Goal: Task Accomplishment & Management: Complete application form

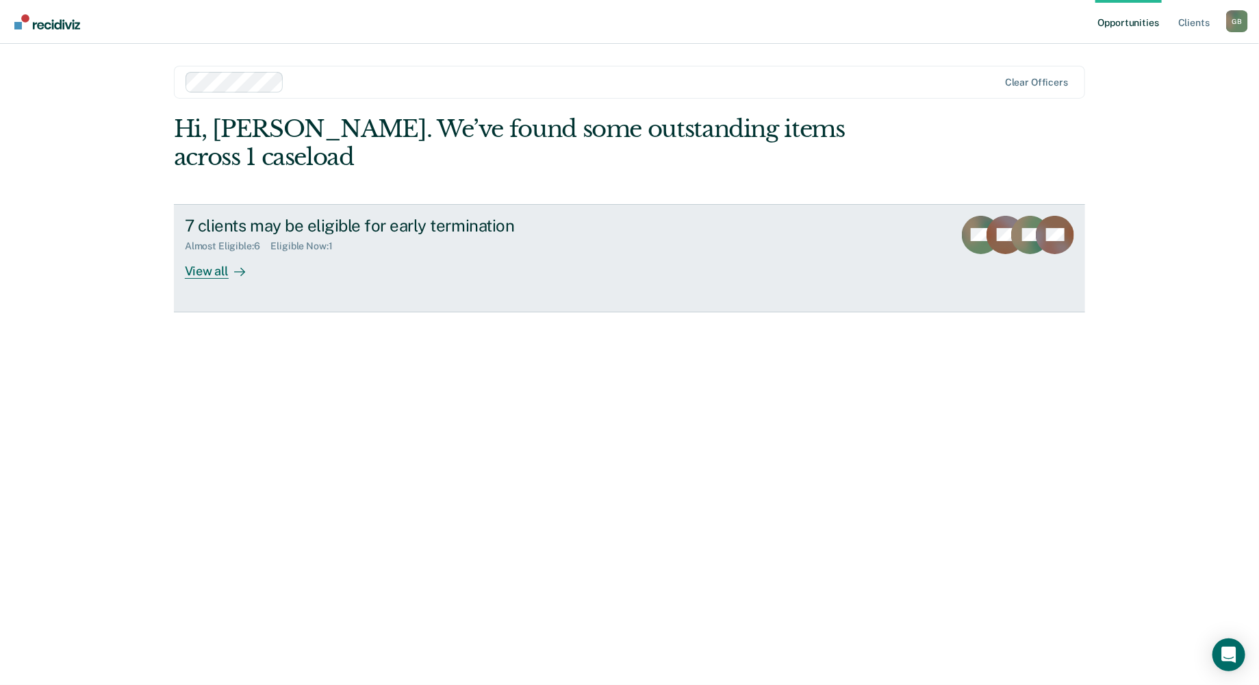
click at [238, 252] on div "View all" at bounding box center [223, 265] width 77 height 27
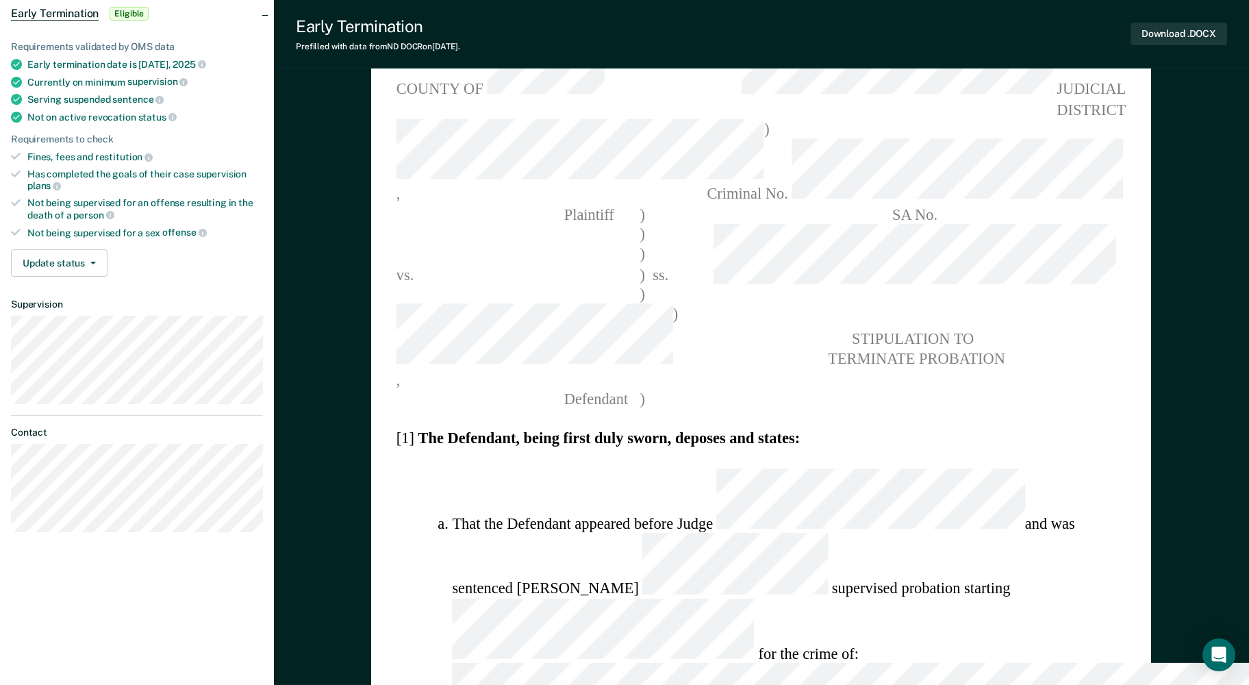
scroll to position [274, 0]
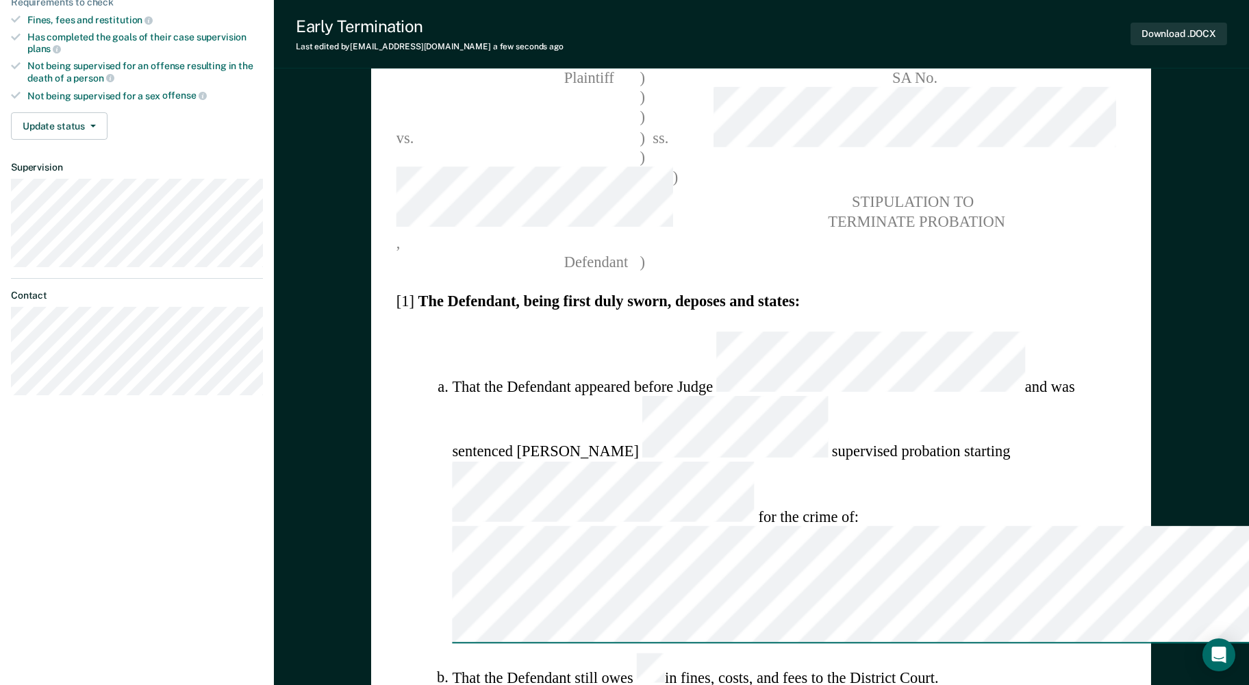
click at [744, 490] on ol "That the Defendant appeared before [PERSON_NAME] and was sentenced to supervise…" at bounding box center [761, 571] width 730 height 481
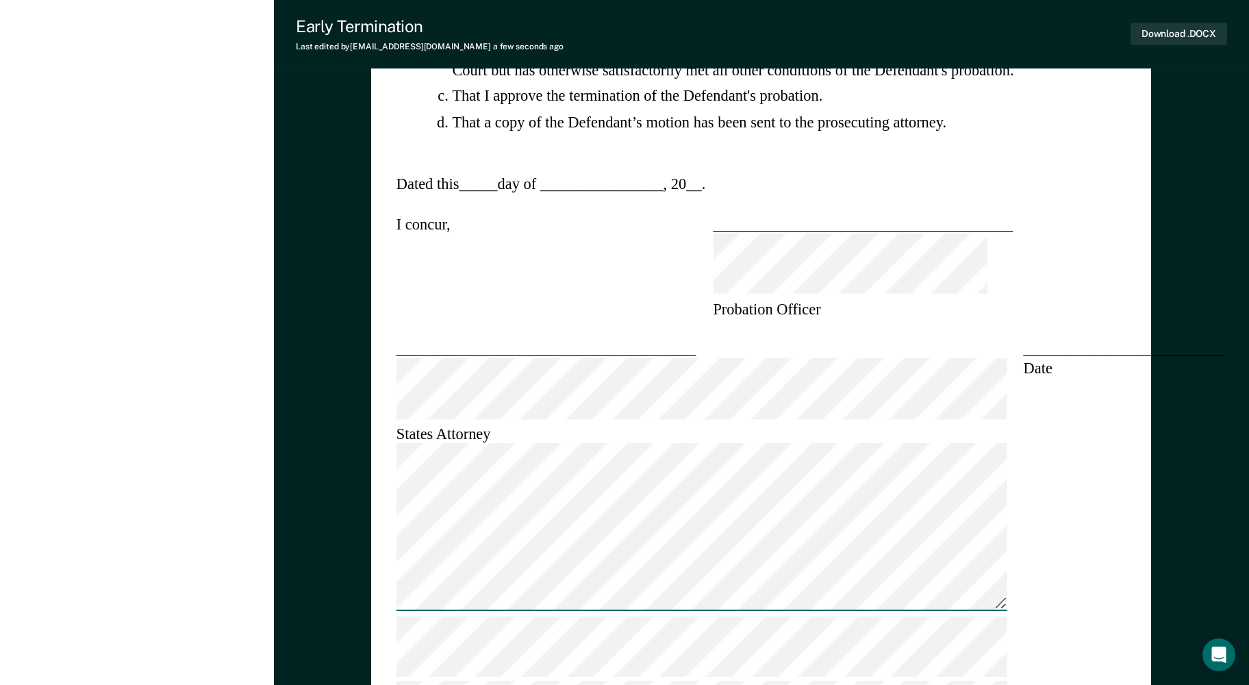
scroll to position [1278, 0]
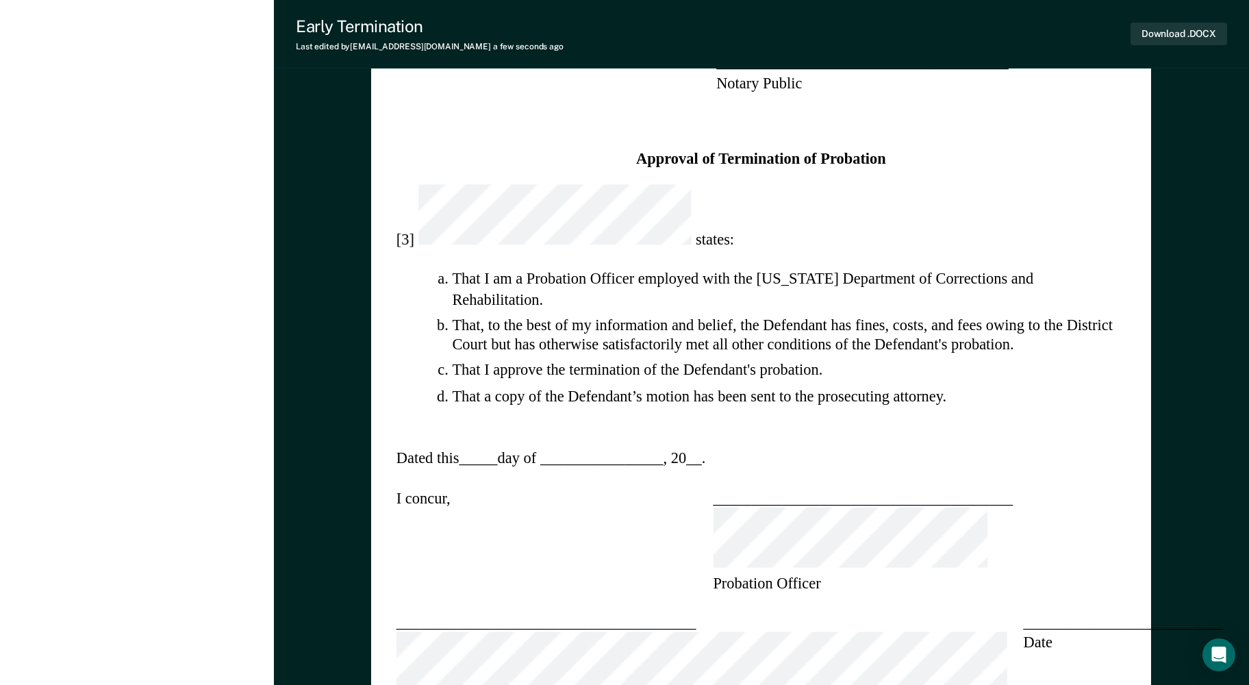
click at [786, 448] on section "Dated this _____ day of ________________ , 20 __ ." at bounding box center [761, 458] width 730 height 20
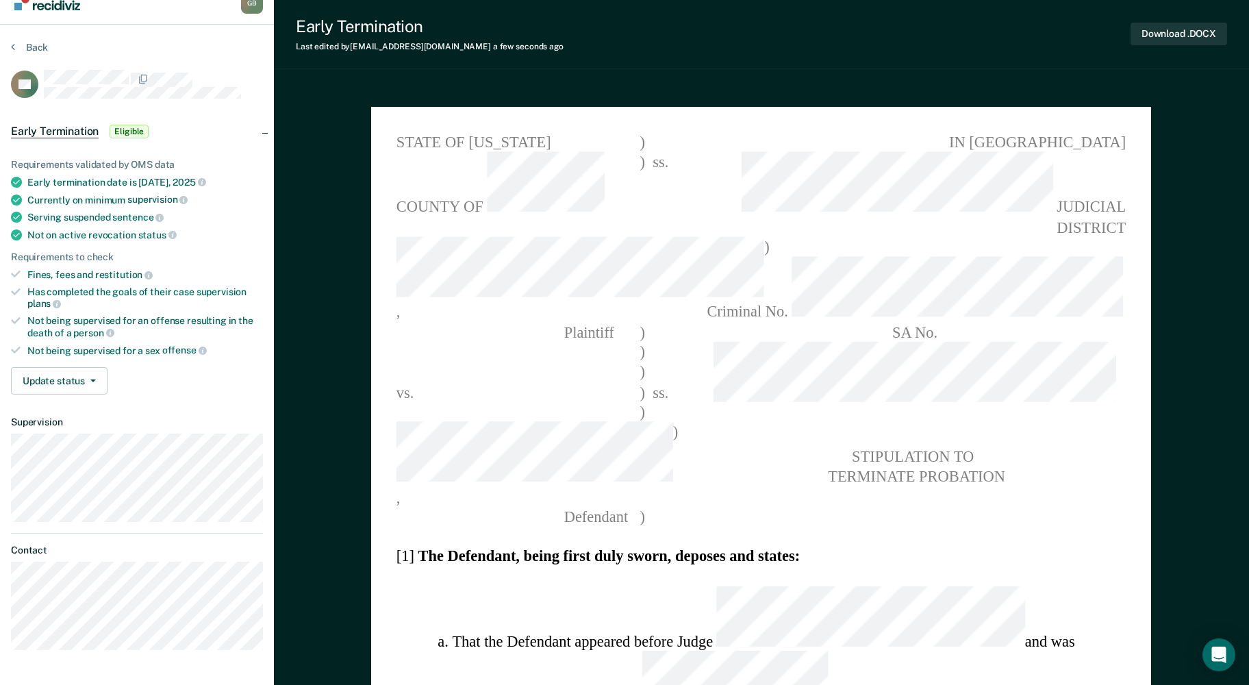
scroll to position [0, 0]
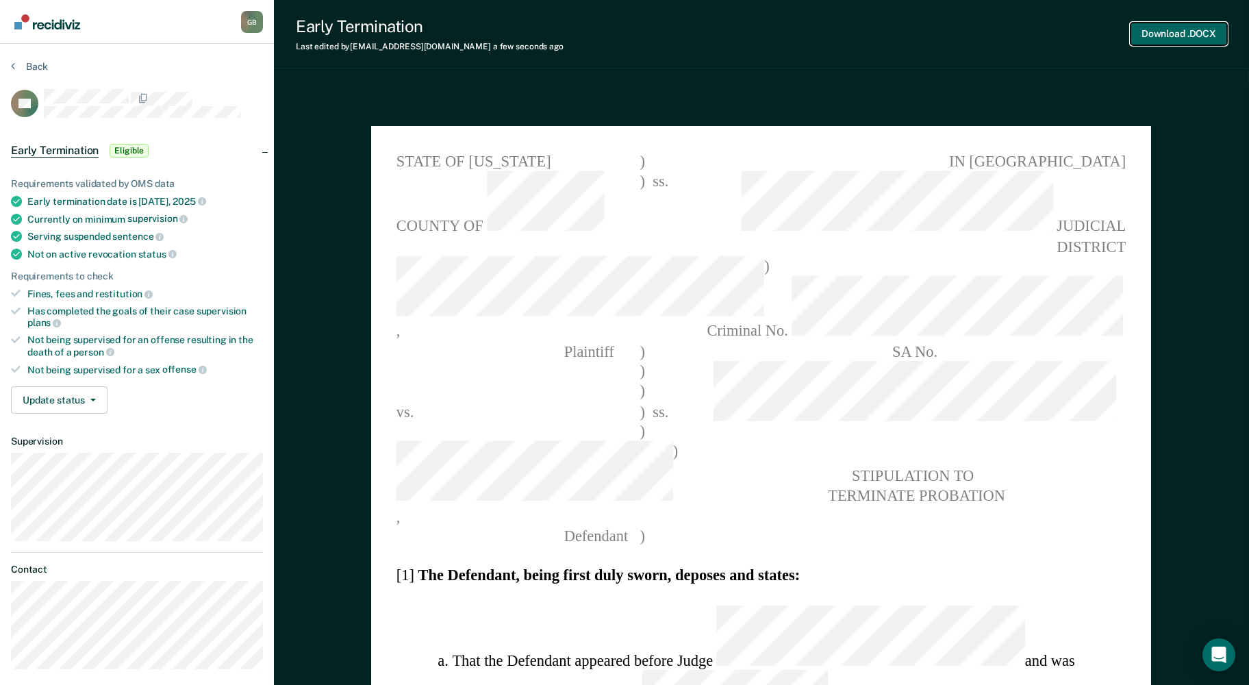
click at [1174, 31] on button "Download .DOCX" at bounding box center [1178, 34] width 97 height 23
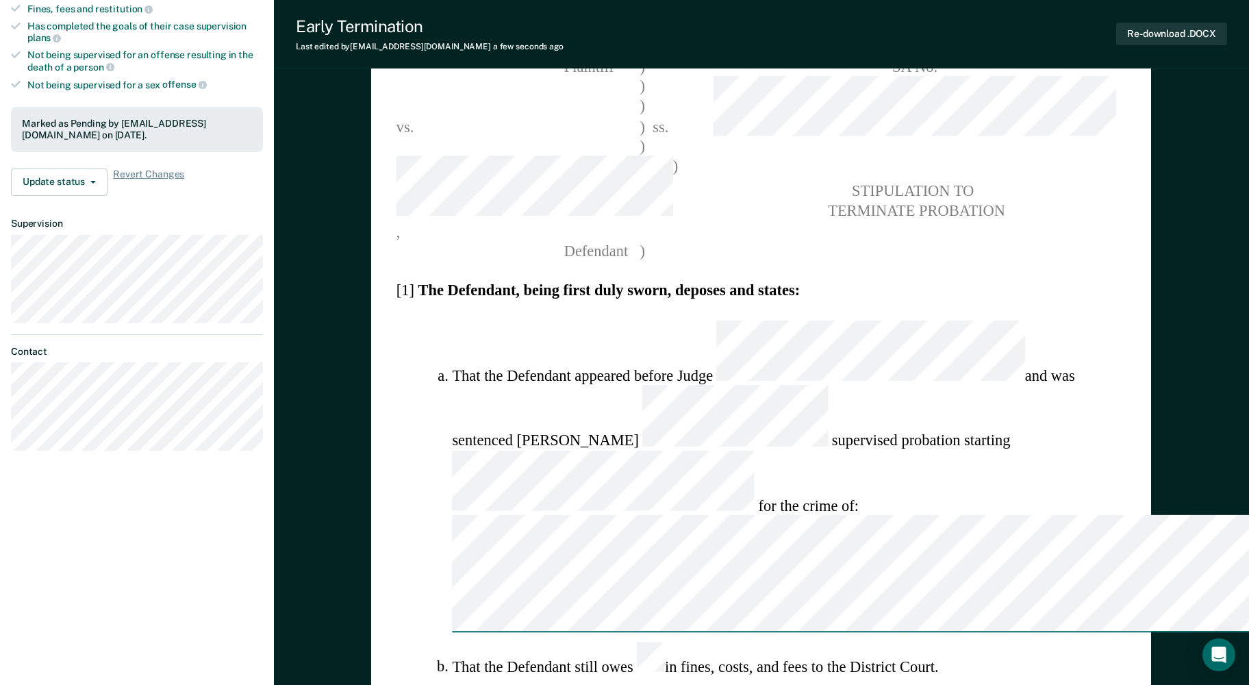
scroll to position [1369, 0]
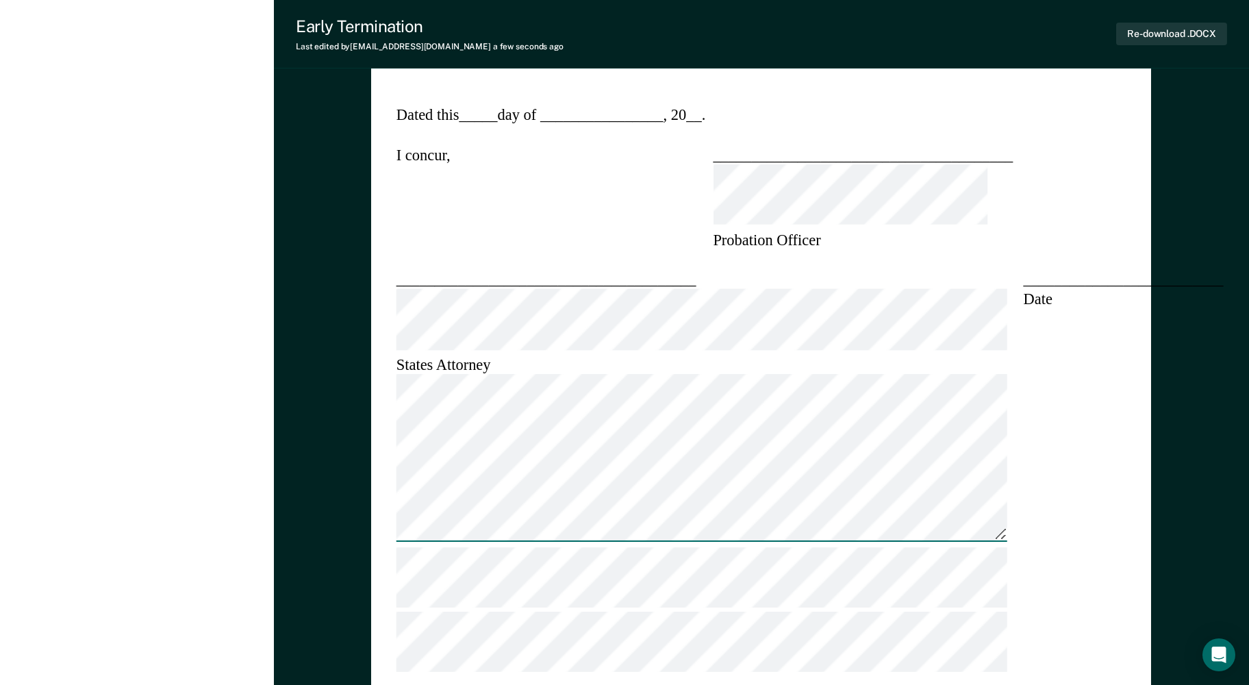
scroll to position [1643, 0]
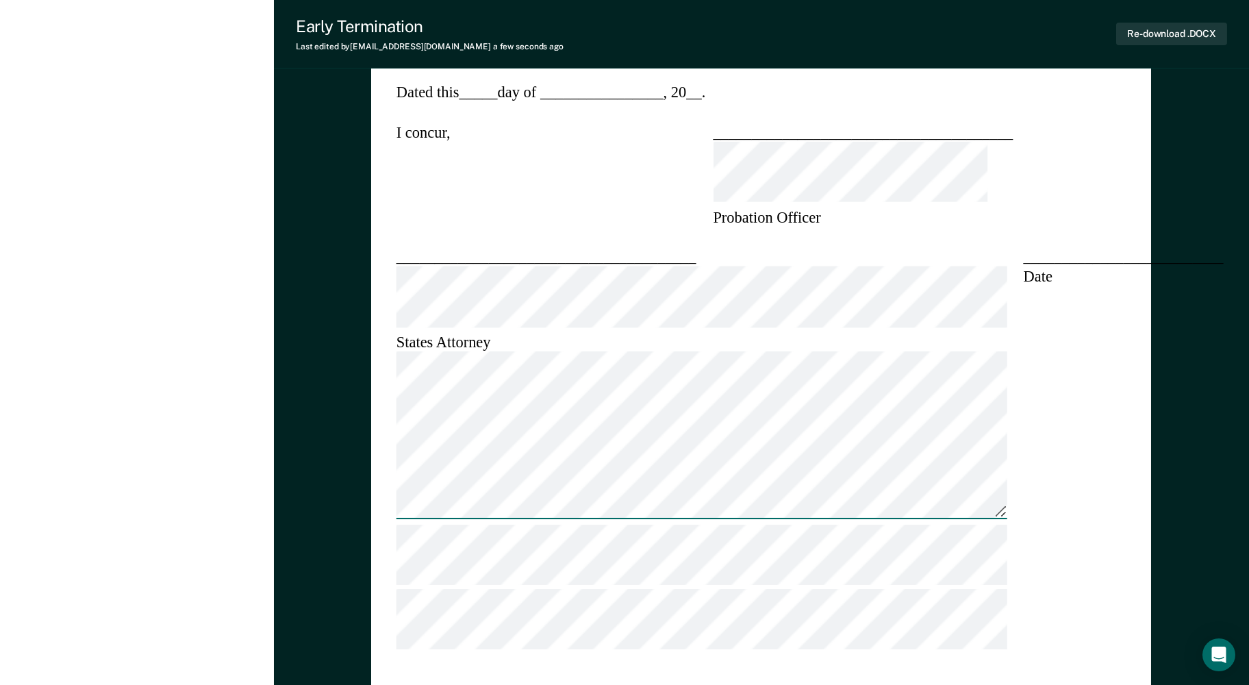
type textarea "x"
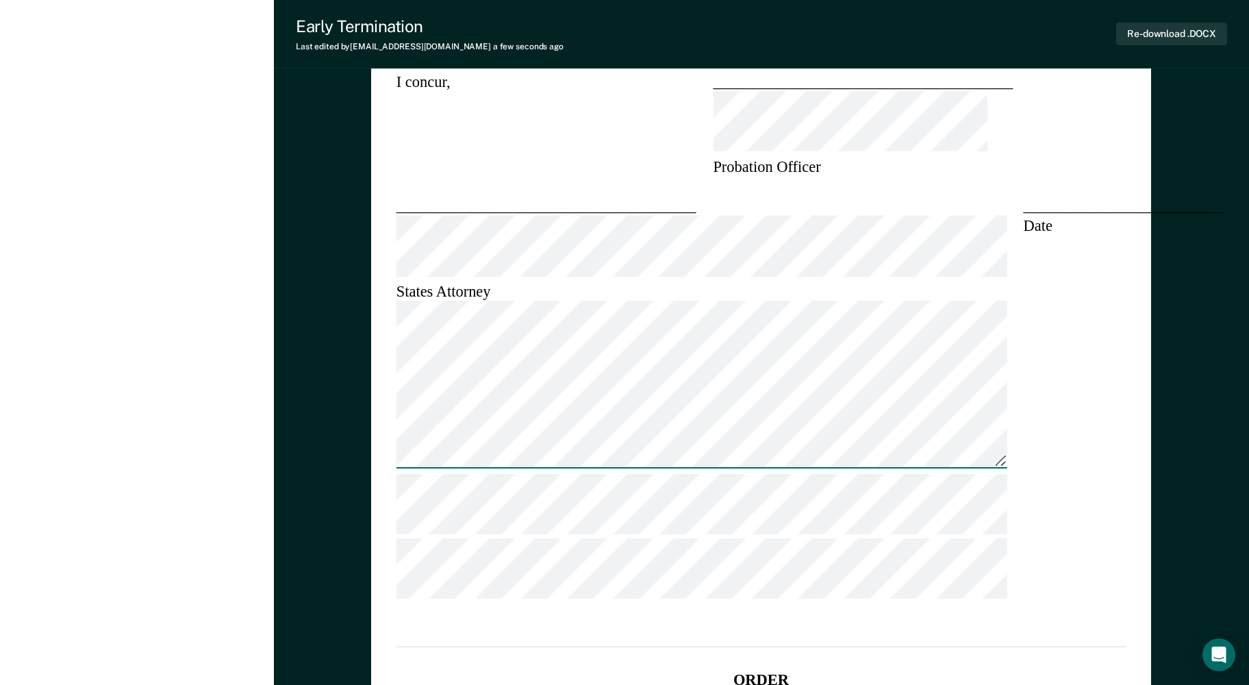
scroll to position [1825, 0]
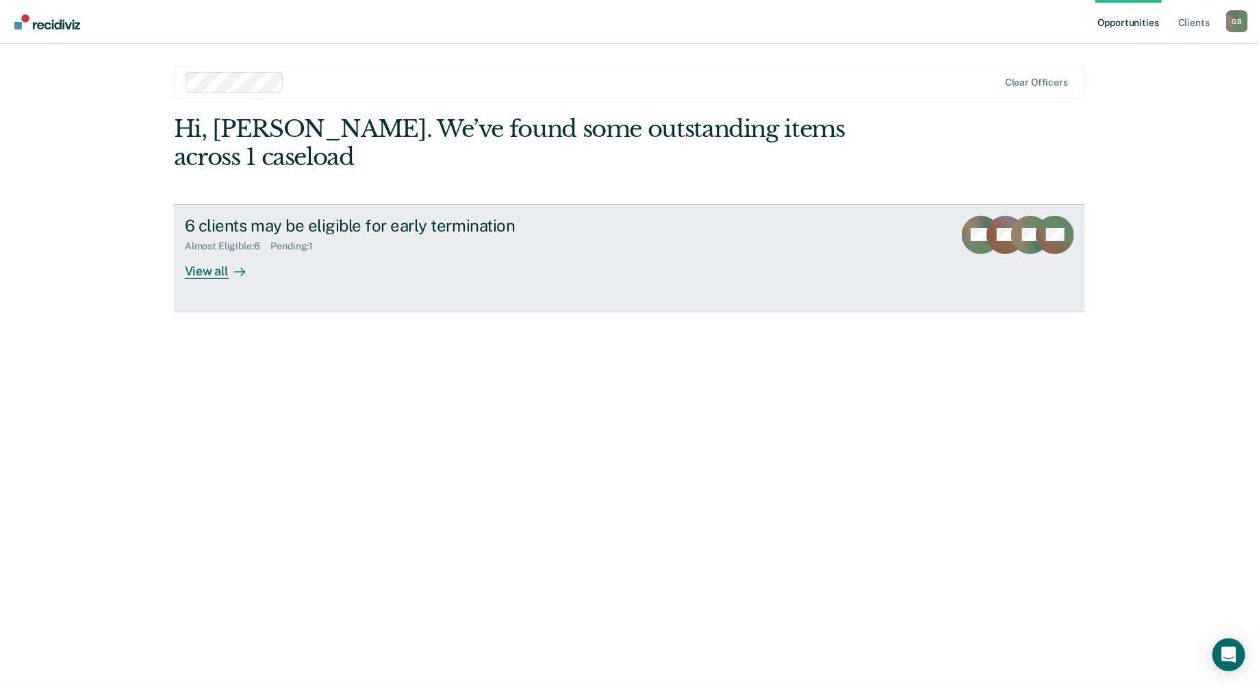
click at [711, 225] on link "6 clients may be eligible for early termination Almost Eligible : 6 Pending : 1…" at bounding box center [629, 258] width 911 height 108
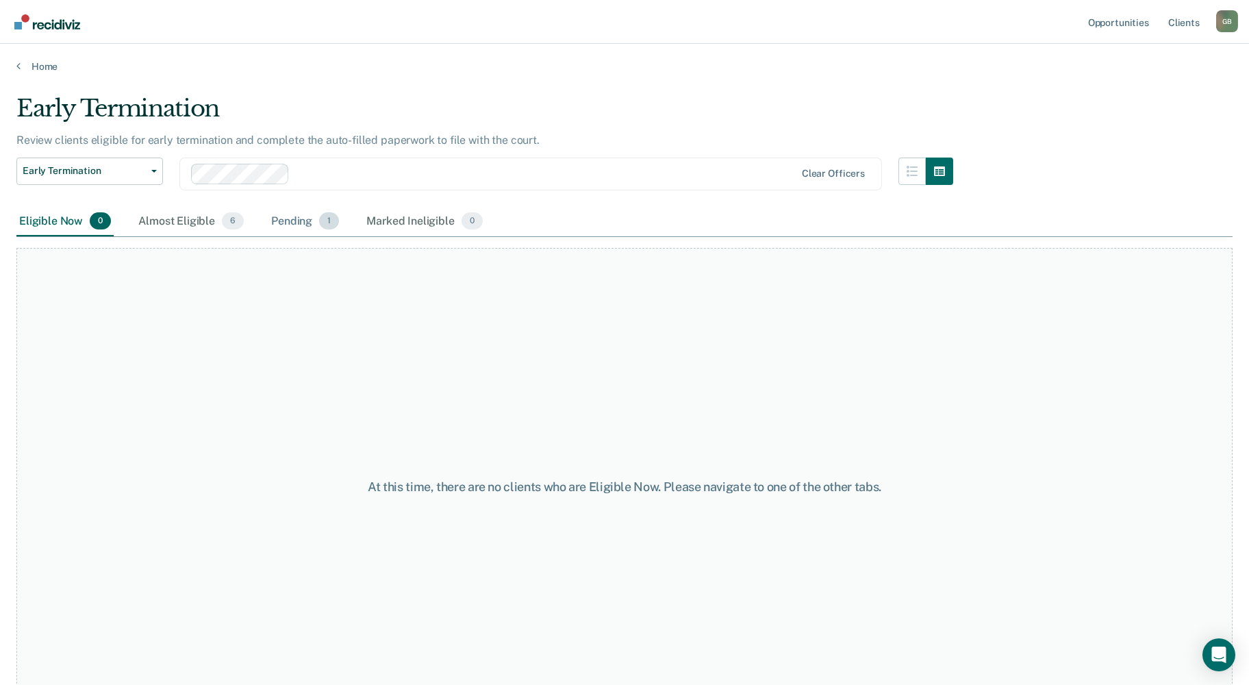
click at [308, 227] on div "Pending 1" at bounding box center [304, 222] width 73 height 30
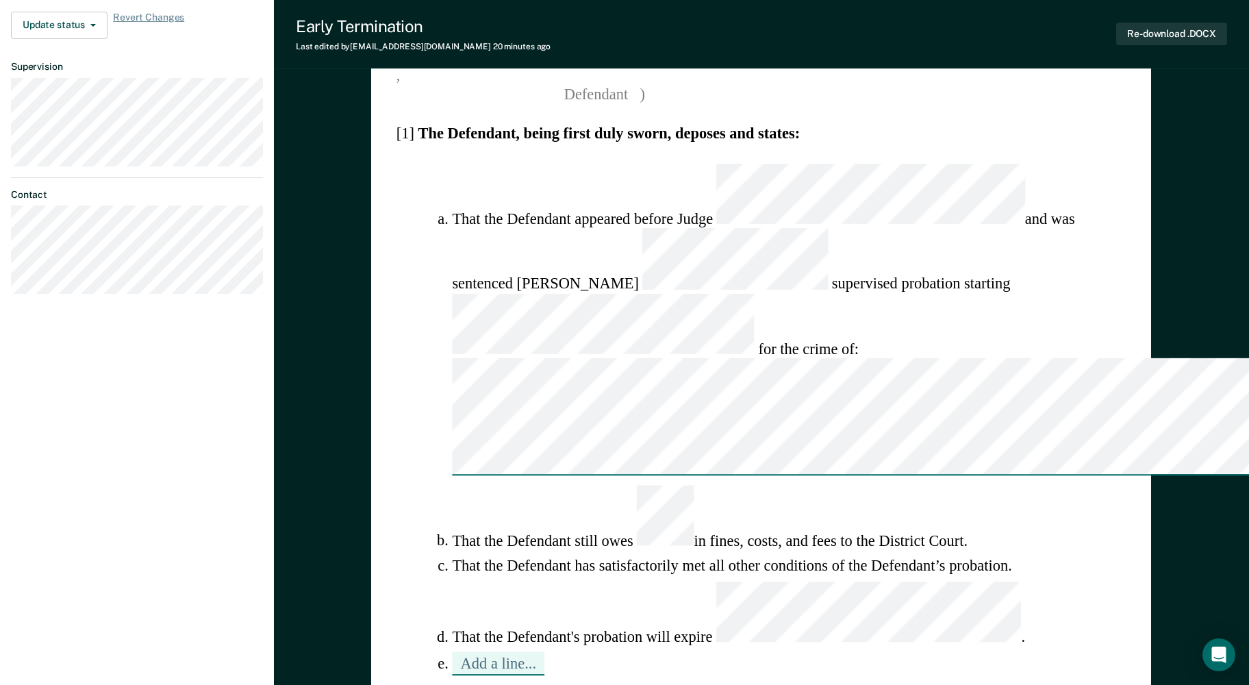
scroll to position [411, 0]
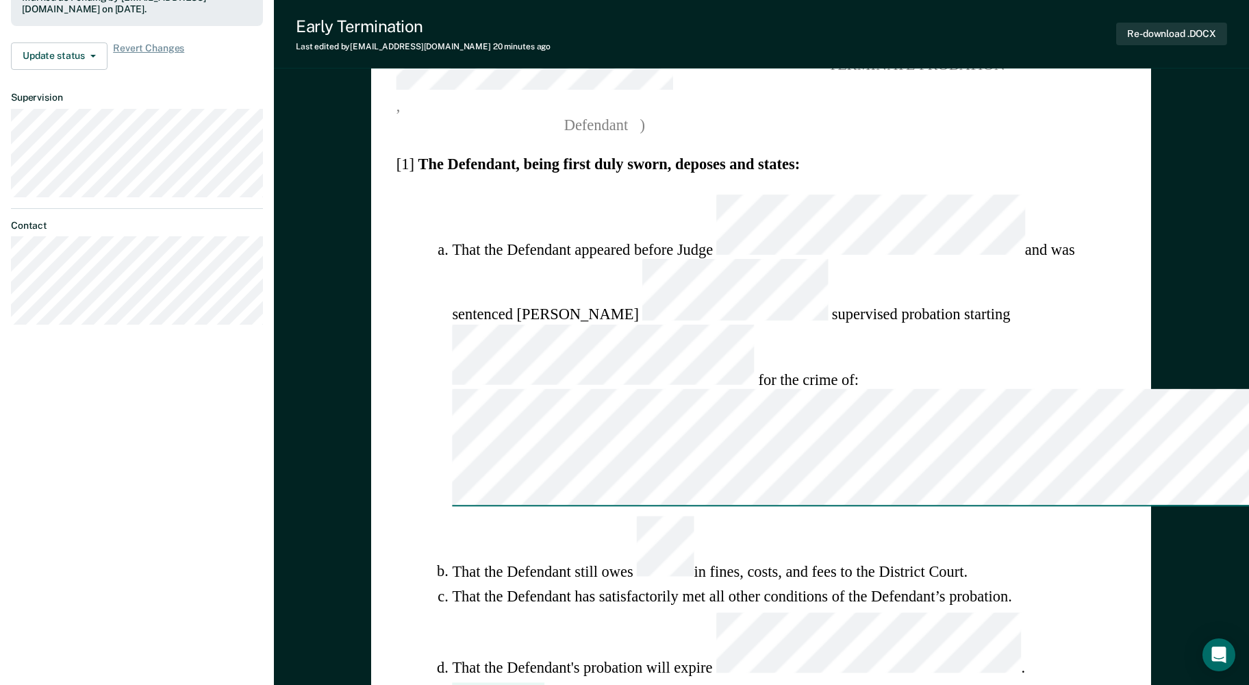
click at [1092, 263] on ol "That the Defendant appeared before [PERSON_NAME] and was sentenced to supervise…" at bounding box center [761, 450] width 730 height 512
drag, startPoint x: 1062, startPoint y: 284, endPoint x: 427, endPoint y: 285, distance: 635.4
click at [427, 285] on ol "That the Defendant appeared before [PERSON_NAME] and was sentenced to supervise…" at bounding box center [761, 450] width 730 height 512
click at [660, 683] on li "Add a line..." at bounding box center [790, 695] width 674 height 24
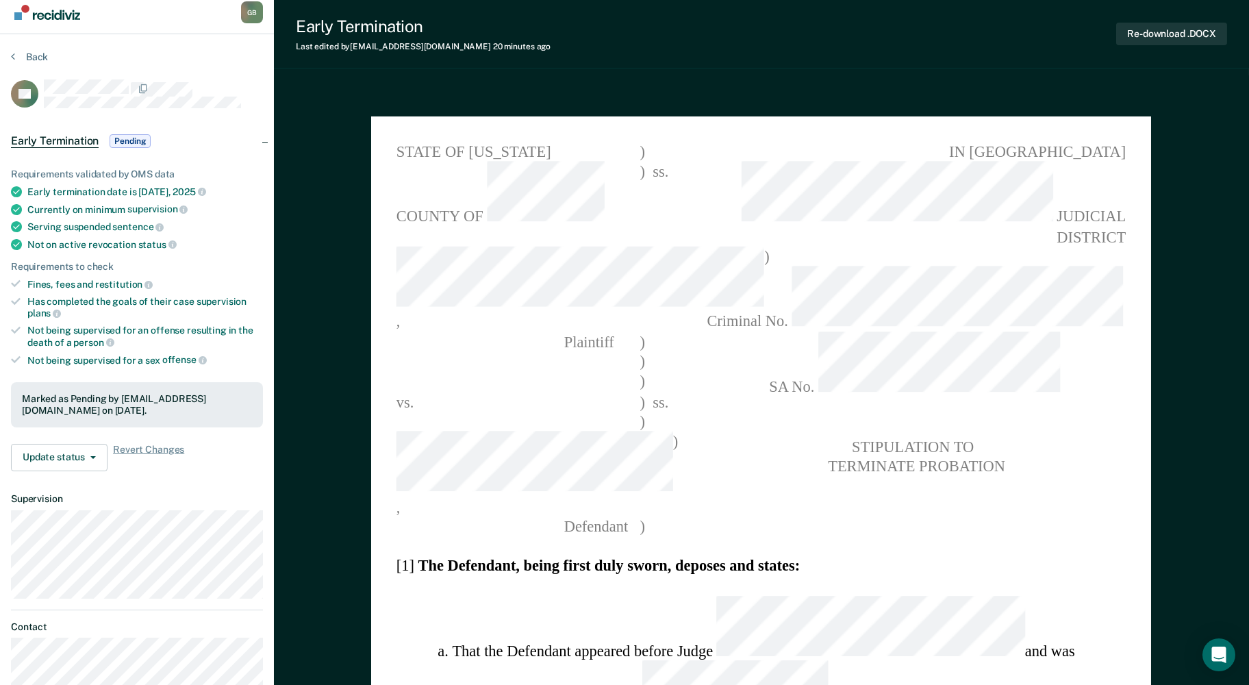
scroll to position [0, 0]
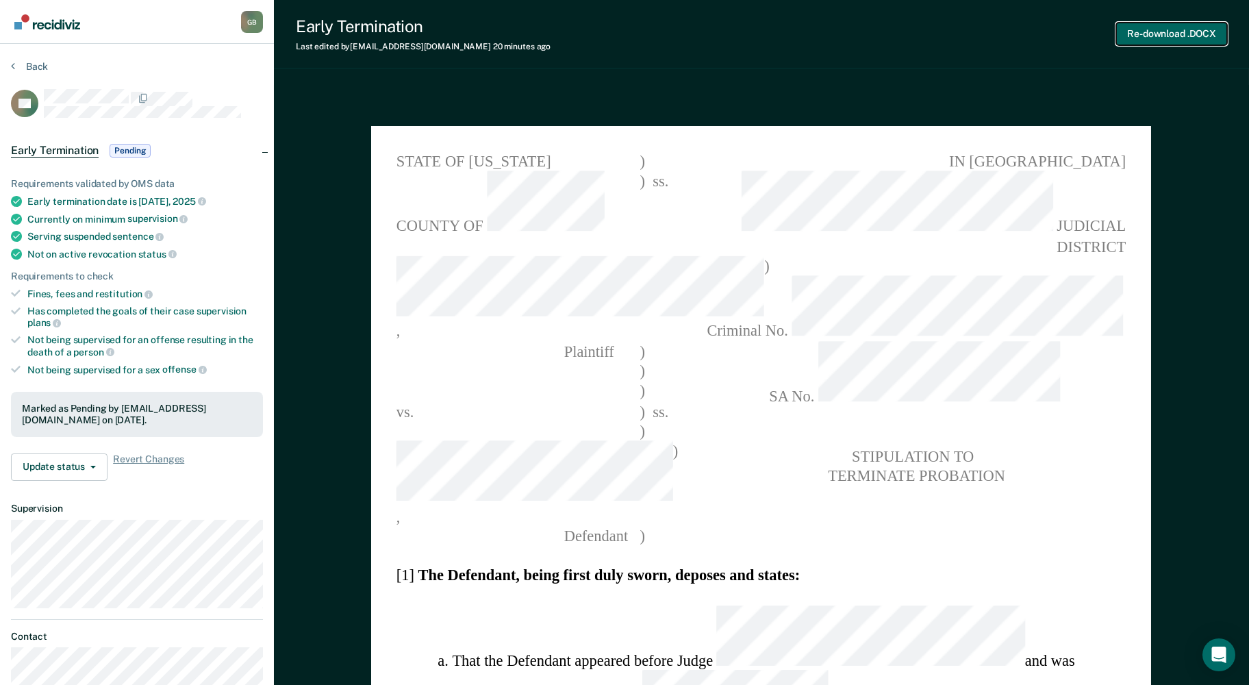
click at [1176, 36] on button "Re-download .DOCX" at bounding box center [1171, 34] width 111 height 23
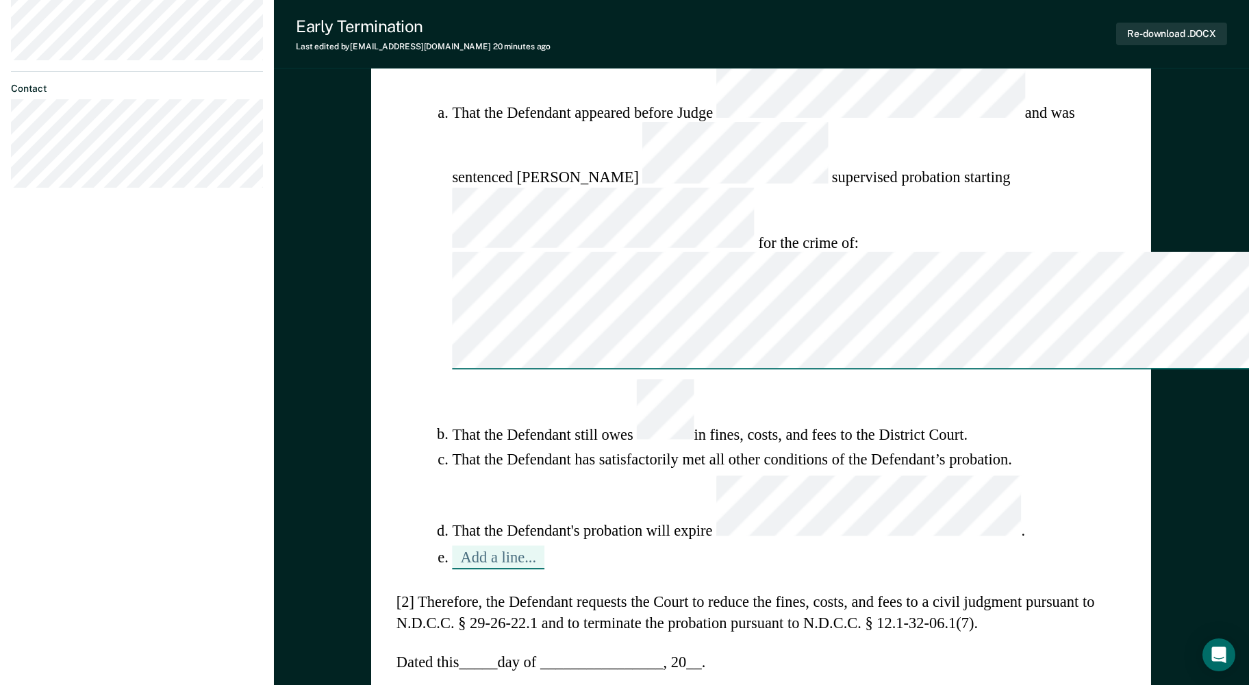
scroll to position [1643, 0]
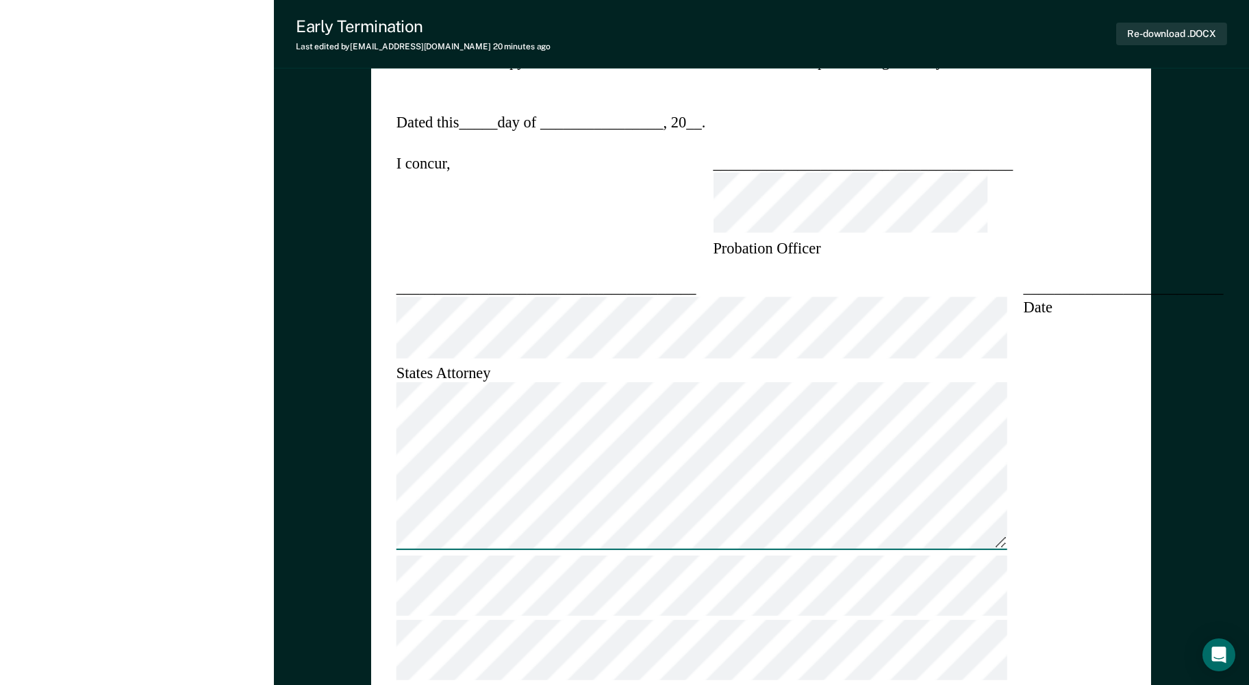
type textarea "x"
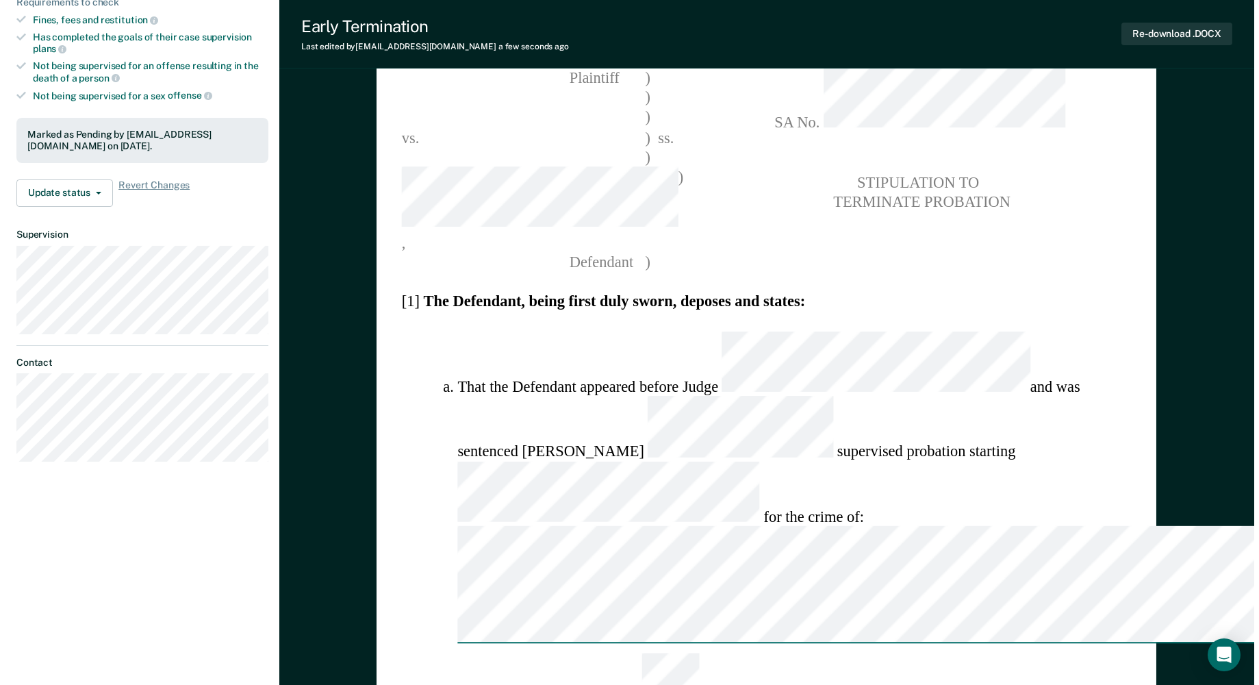
scroll to position [0, 0]
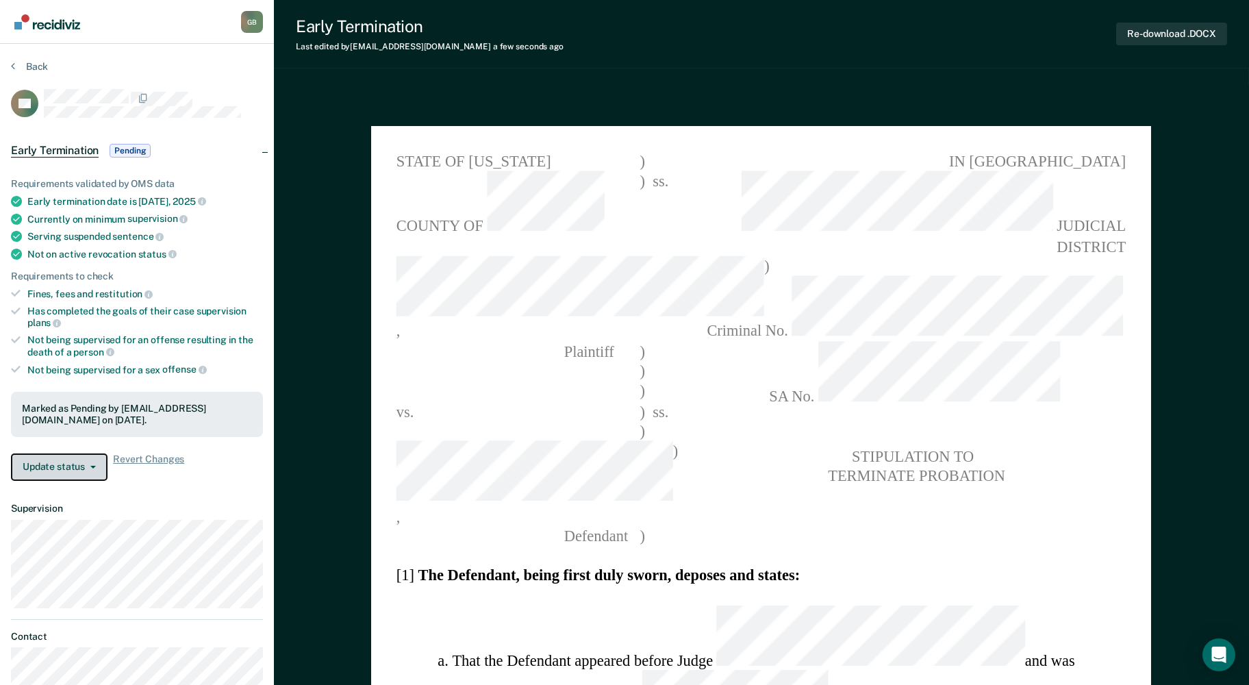
click at [91, 459] on button "Update status" at bounding box center [59, 466] width 97 height 27
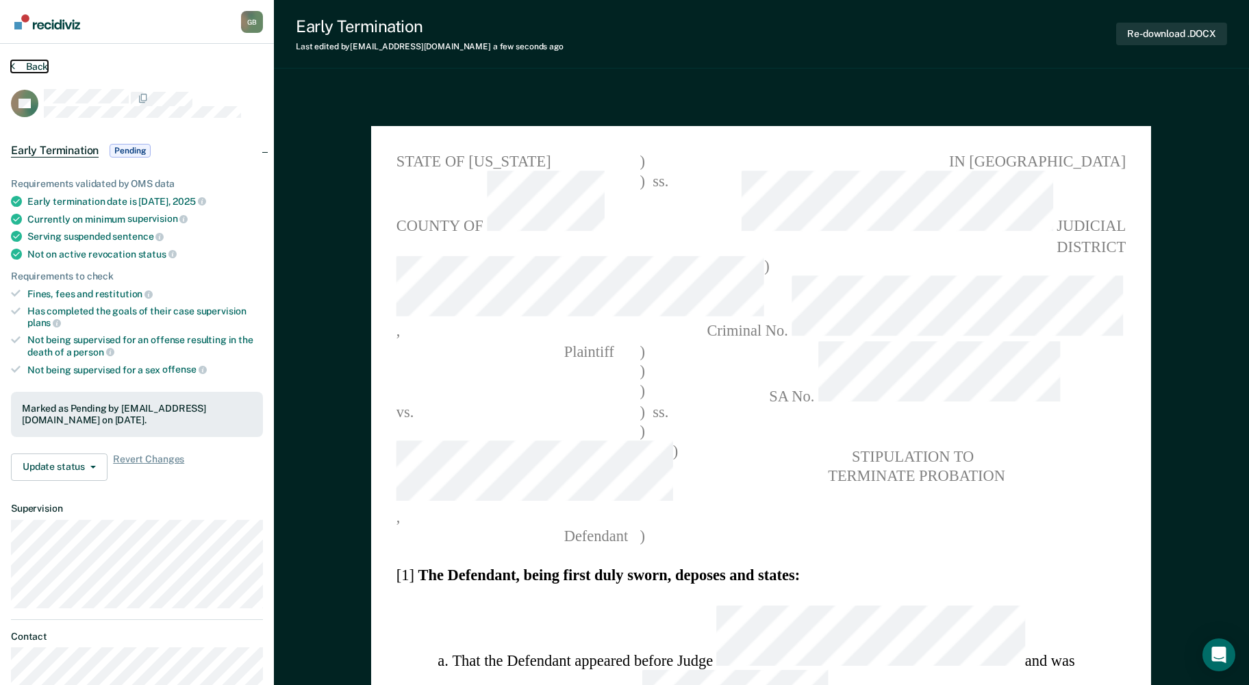
click at [11, 62] on icon at bounding box center [13, 65] width 4 height 11
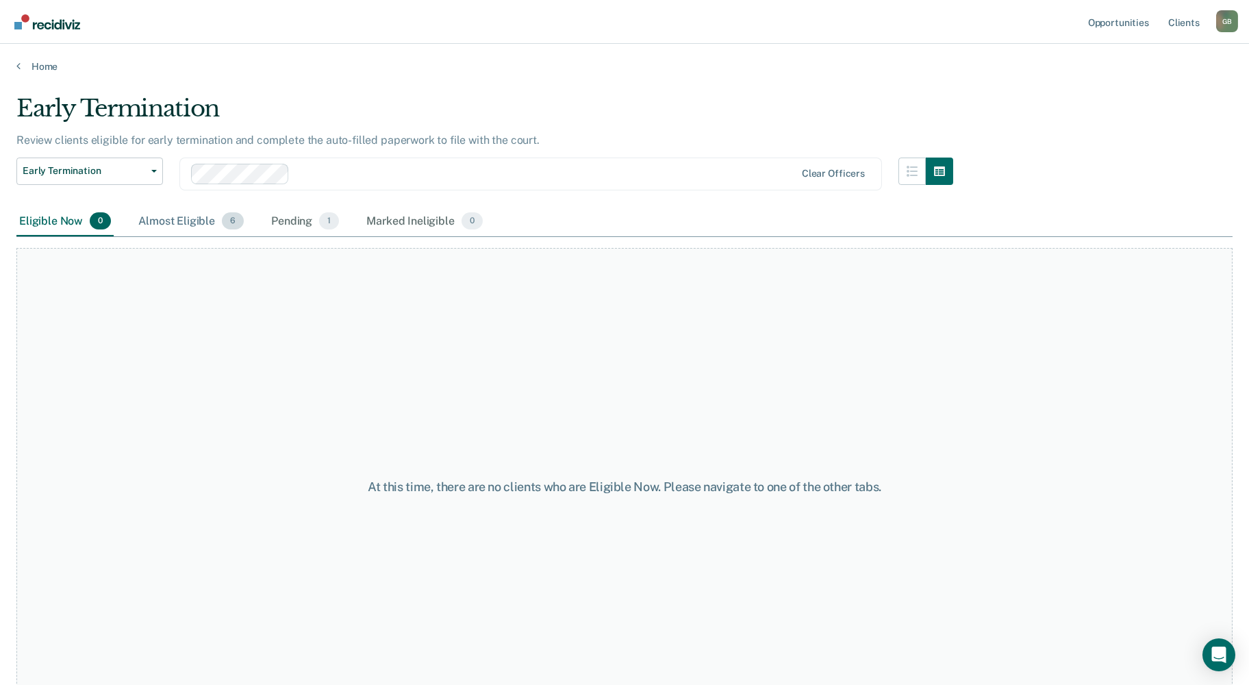
click at [186, 218] on div "Almost Eligible 6" at bounding box center [191, 222] width 111 height 30
